Goal: Find specific page/section: Find specific page/section

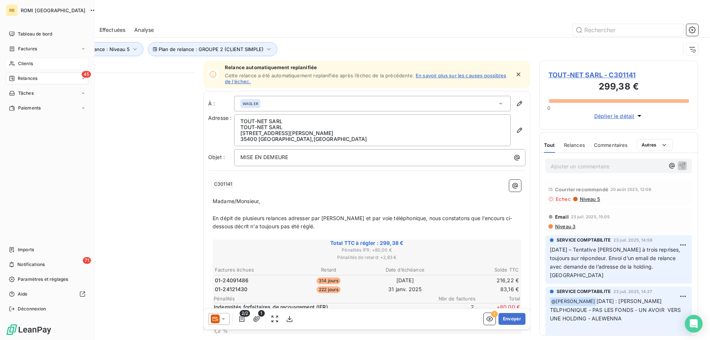
scroll to position [267, 159]
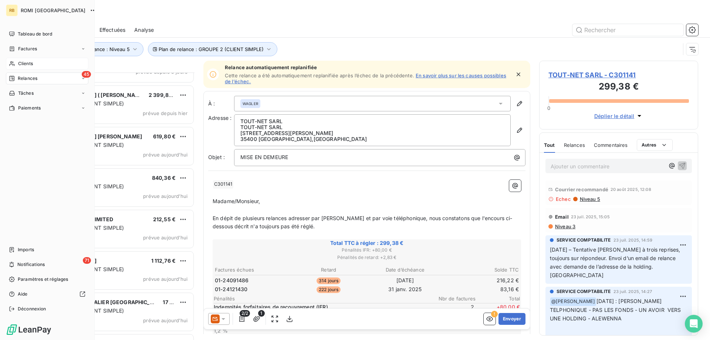
click at [17, 61] on div "Clients" at bounding box center [47, 64] width 82 height 12
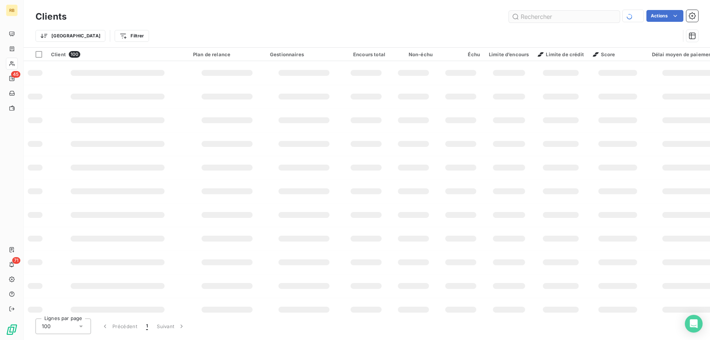
click at [529, 16] on input "text" at bounding box center [564, 17] width 111 height 12
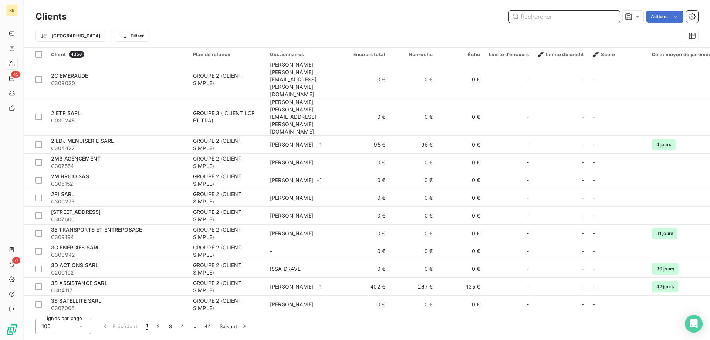
click at [543, 19] on input "text" at bounding box center [564, 17] width 111 height 12
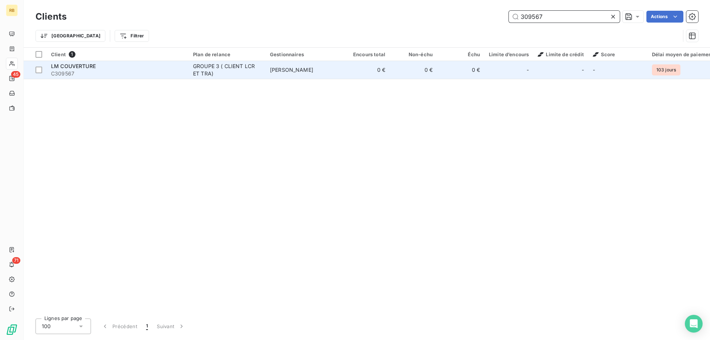
type input "309567"
click at [173, 75] on span "C309567" at bounding box center [117, 73] width 133 height 7
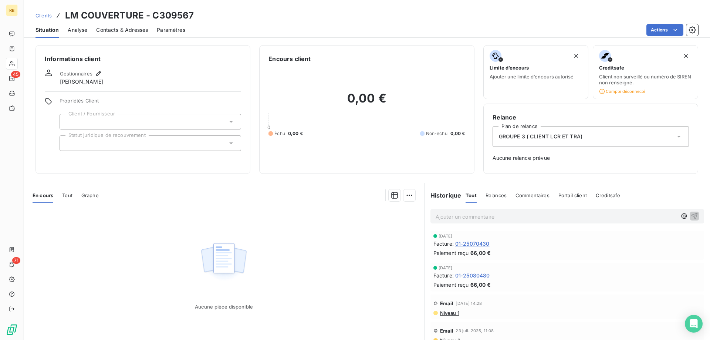
click at [453, 313] on span "Niveau 1" at bounding box center [449, 313] width 20 height 6
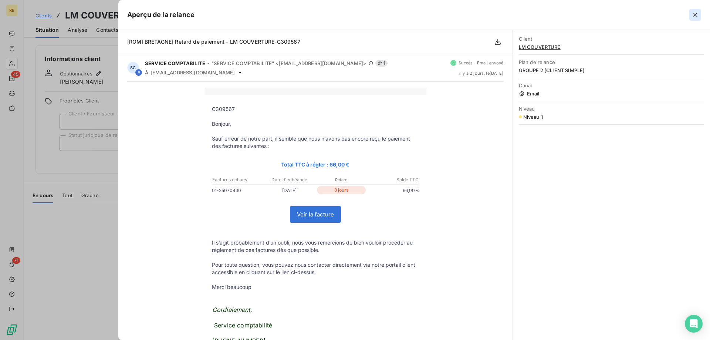
click at [693, 13] on icon "button" at bounding box center [694, 14] width 7 height 7
